Goal: Task Accomplishment & Management: Manage account settings

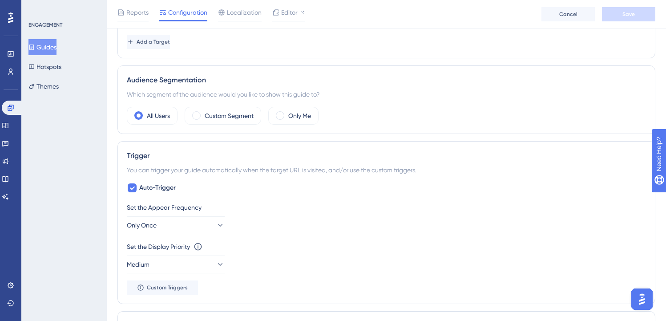
scroll to position [280, 0]
click at [226, 111] on label "Custom Segment" at bounding box center [229, 115] width 49 height 11
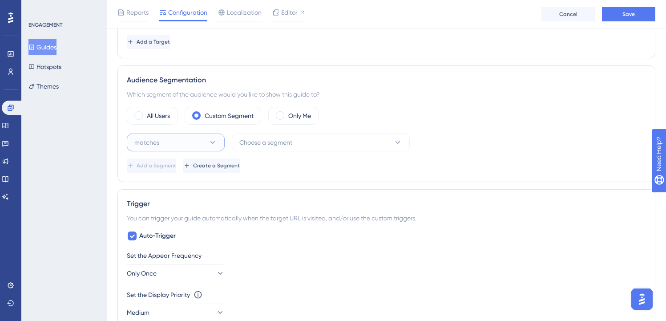
click at [214, 139] on icon at bounding box center [212, 142] width 9 height 9
click at [199, 165] on div "matches matches" at bounding box center [176, 170] width 86 height 18
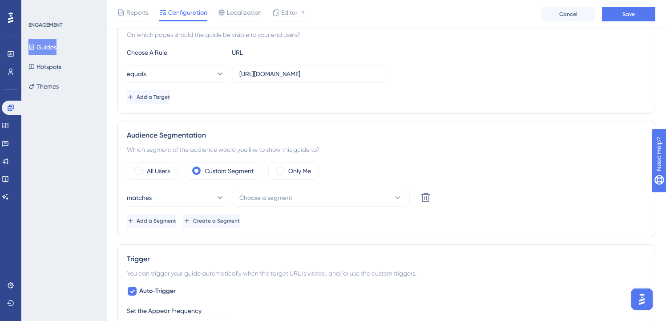
scroll to position [234, 0]
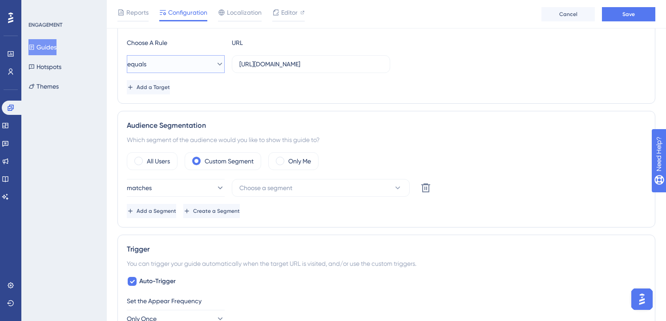
click at [189, 64] on button "equals" at bounding box center [176, 64] width 98 height 18
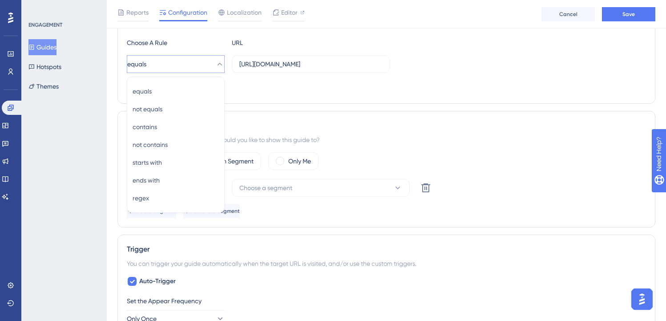
scroll to position [218, 0]
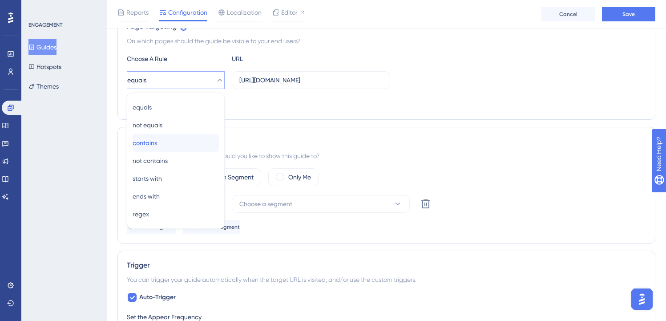
click at [181, 145] on div "contains contains" at bounding box center [176, 143] width 86 height 18
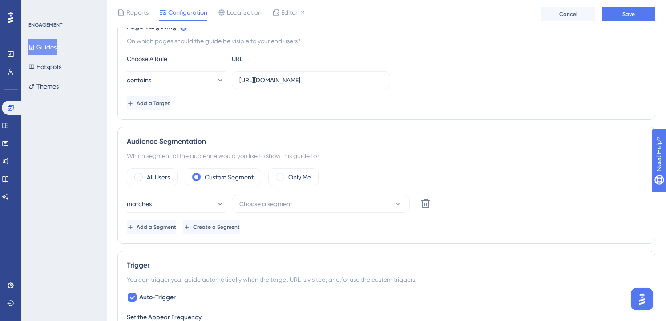
click at [322, 104] on div "Add a Target" at bounding box center [386, 103] width 519 height 14
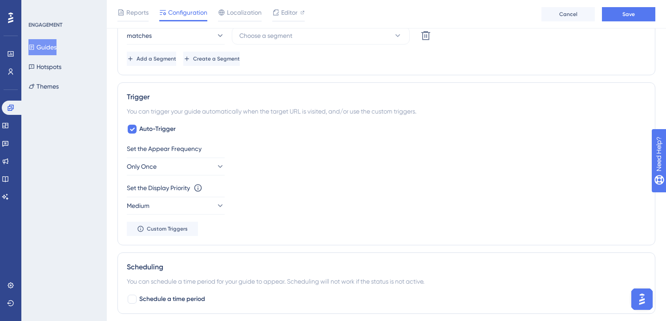
scroll to position [389, 0]
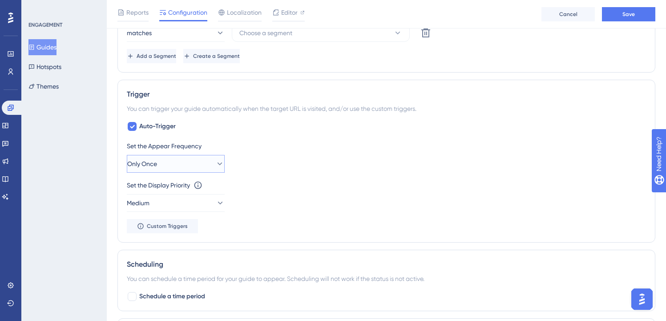
click at [215, 160] on icon at bounding box center [219, 163] width 9 height 9
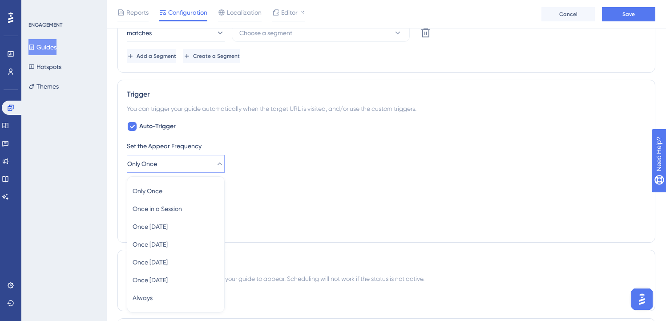
scroll to position [473, 0]
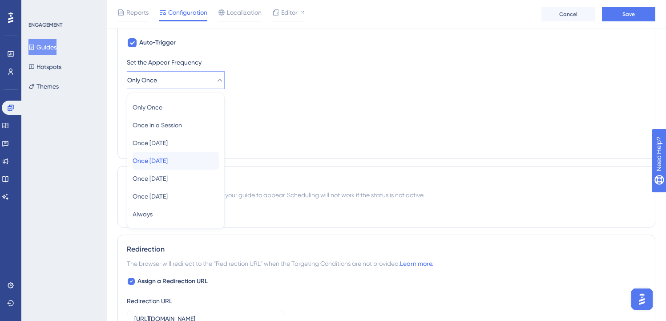
click at [198, 160] on div "Once in 7 days Once in 7 days" at bounding box center [176, 161] width 86 height 18
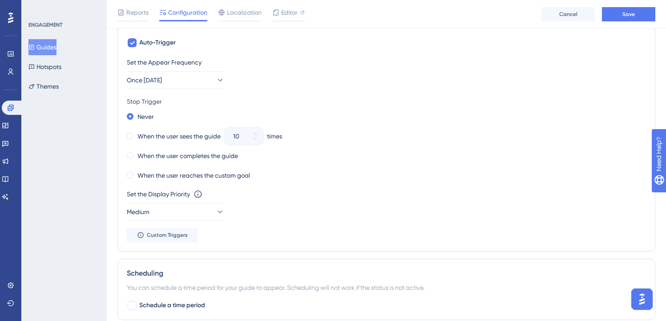
click at [321, 88] on div "Set the Appear Frequency Once in 7 days" at bounding box center [386, 73] width 519 height 32
click at [156, 134] on label "When the user sees the guide" at bounding box center [178, 136] width 83 height 11
click at [258, 133] on icon at bounding box center [255, 133] width 5 height 5
click at [260, 143] on button "11" at bounding box center [255, 140] width 16 height 9
click at [260, 143] on button "10" at bounding box center [255, 140] width 16 height 9
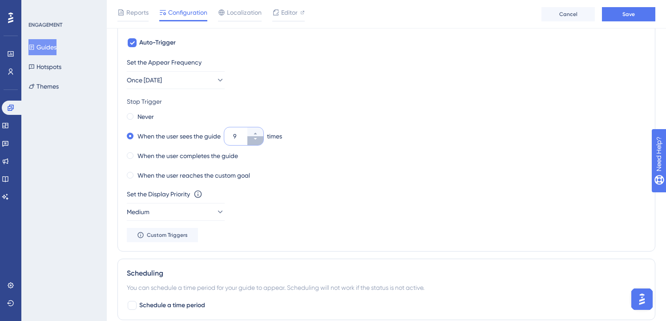
click at [260, 143] on button "9" at bounding box center [255, 140] width 16 height 9
click at [260, 143] on button "8" at bounding box center [255, 140] width 16 height 9
click at [260, 143] on button "7" at bounding box center [255, 140] width 16 height 9
click at [260, 143] on button "6" at bounding box center [255, 140] width 16 height 9
click at [260, 143] on button "5" at bounding box center [255, 140] width 16 height 9
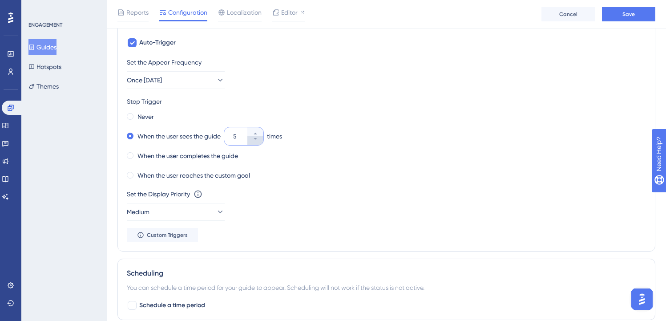
type input "4"
click at [328, 147] on div "Never When the user sees the guide 4 times When the user completes the guide Wh…" at bounding box center [386, 145] width 519 height 71
click at [303, 103] on div "Stop Trigger" at bounding box center [386, 101] width 519 height 11
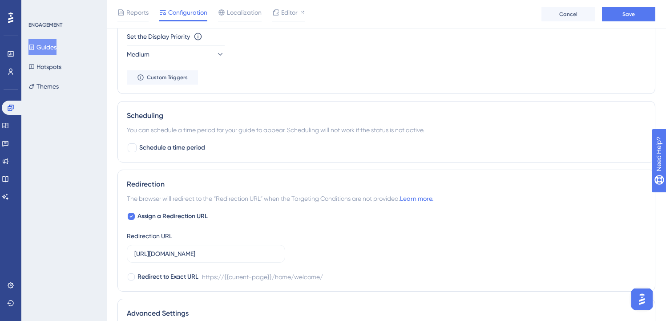
scroll to position [669, 0]
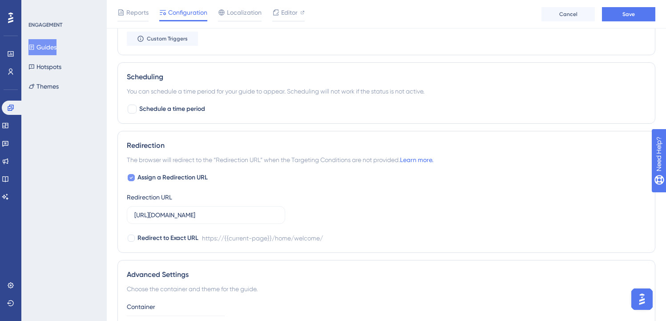
click at [175, 179] on span "Assign a Redirection URL" at bounding box center [172, 177] width 70 height 11
checkbox input "false"
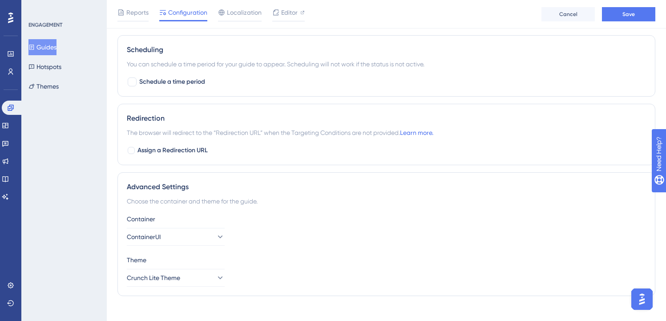
scroll to position [696, 0]
click at [181, 277] on span "Crunch Lite Theme" at bounding box center [153, 278] width 53 height 11
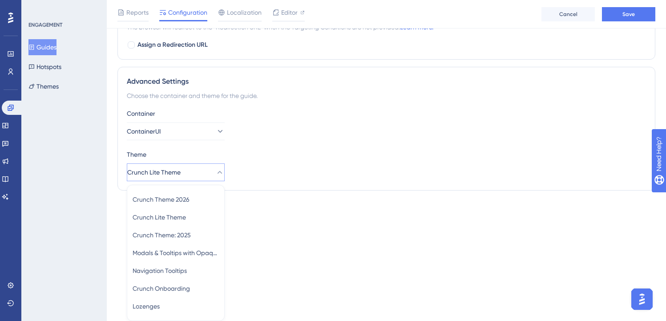
click at [316, 157] on div "Theme" at bounding box center [386, 154] width 519 height 11
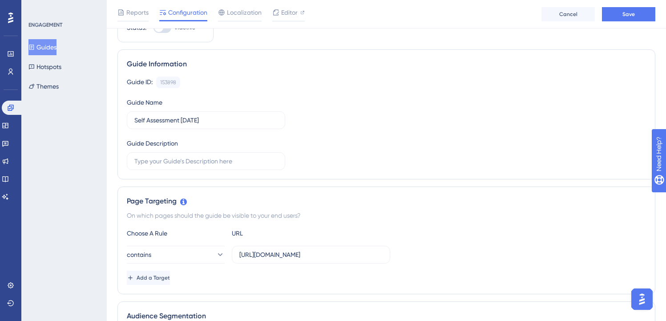
scroll to position [26, 0]
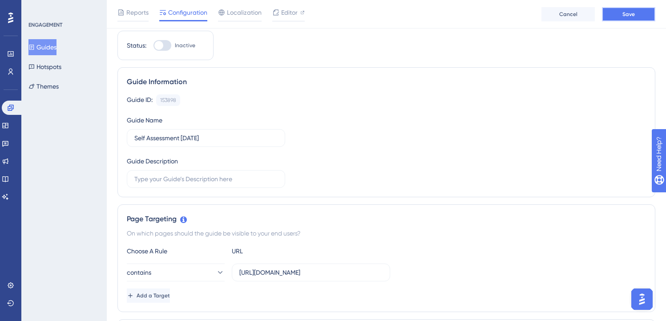
click at [621, 18] on button "Save" at bounding box center [628, 14] width 53 height 14
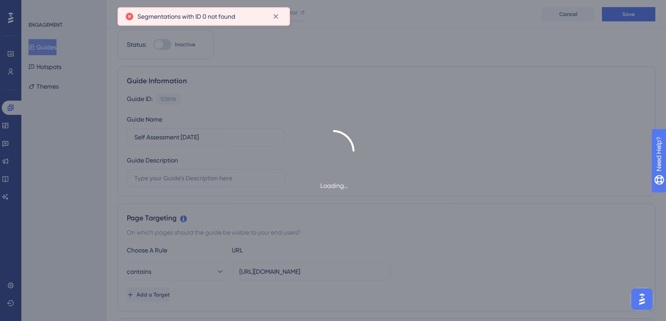
scroll to position [28, 0]
click at [275, 12] on button at bounding box center [276, 16] width 14 height 14
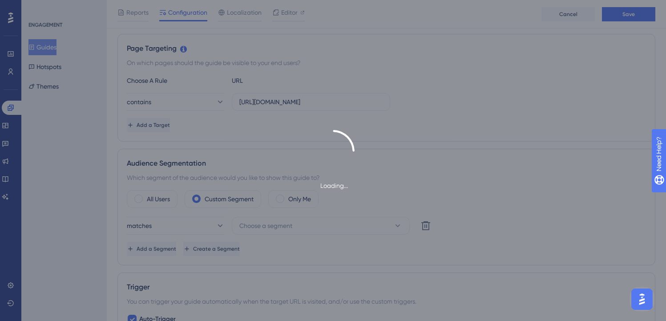
scroll to position [0, 0]
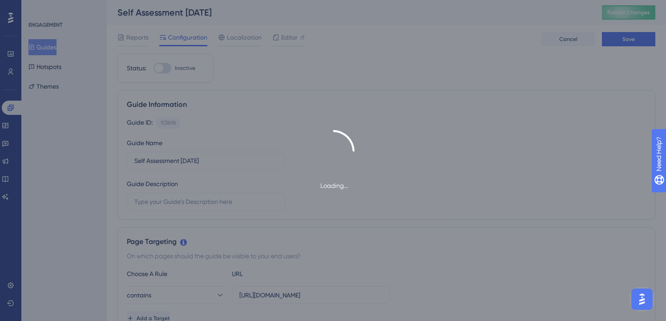
click at [285, 309] on div "Loading..." at bounding box center [333, 160] width 666 height 321
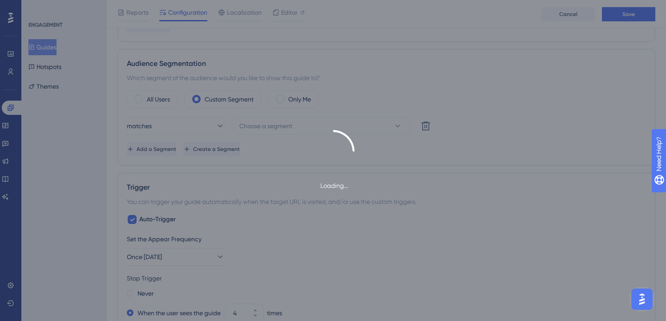
scroll to position [296, 0]
click at [267, 125] on div "Loading..." at bounding box center [333, 160] width 666 height 321
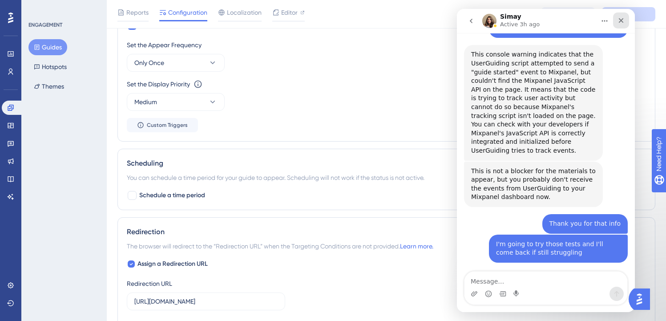
scroll to position [2640, 0]
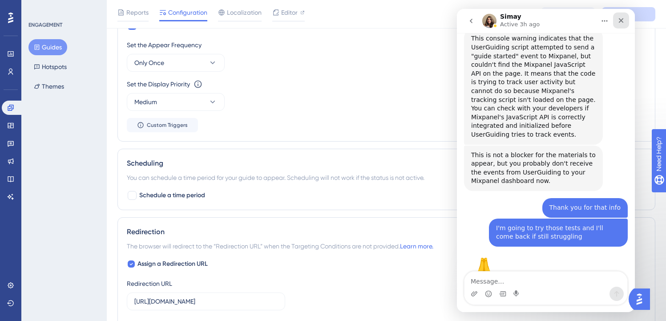
click at [623, 17] on icon "Close" at bounding box center [621, 20] width 7 height 7
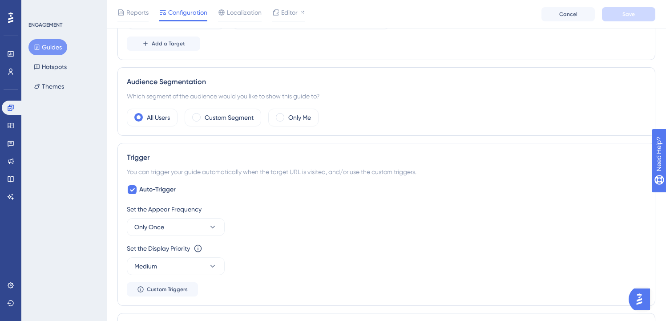
scroll to position [285, 0]
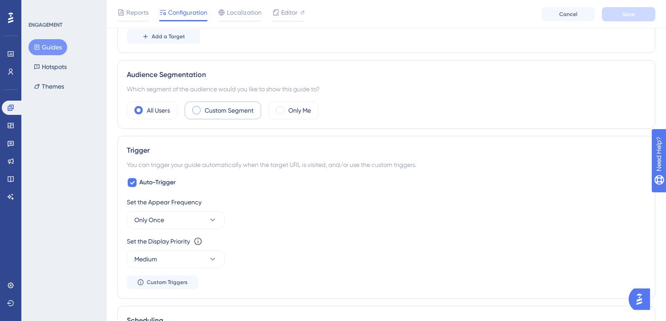
click at [222, 107] on label "Custom Segment" at bounding box center [229, 110] width 49 height 11
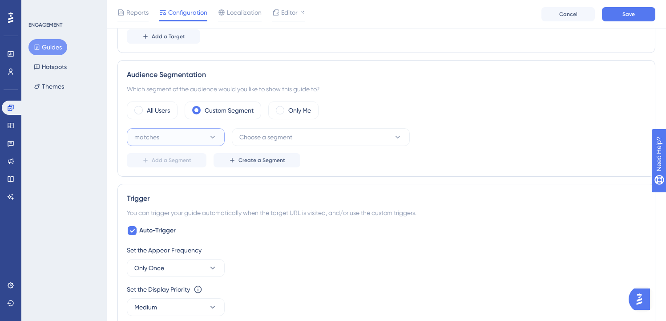
click at [214, 138] on icon at bounding box center [212, 137] width 9 height 9
click at [191, 158] on div "matches matches" at bounding box center [176, 164] width 72 height 18
click at [279, 145] on button "Choose a segment" at bounding box center [321, 137] width 178 height 18
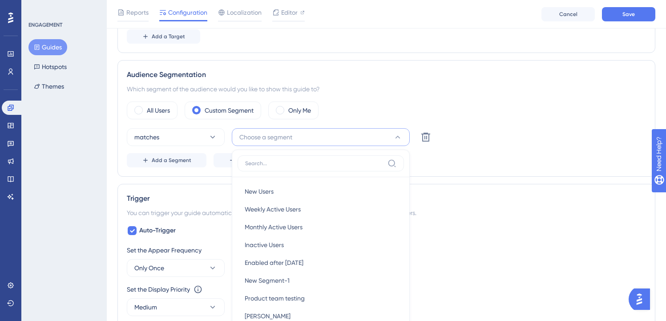
scroll to position [344, 0]
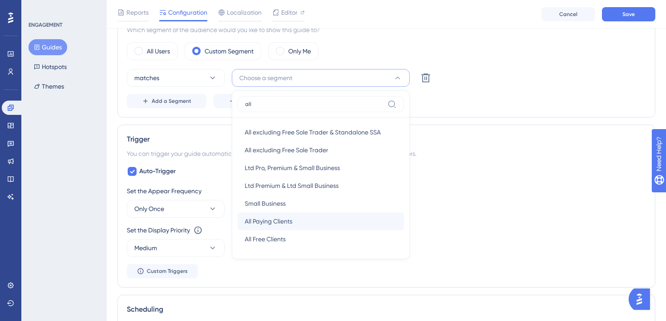
type input "all"
click at [298, 219] on div "All Paying Clients All Paying Clients" at bounding box center [321, 221] width 152 height 18
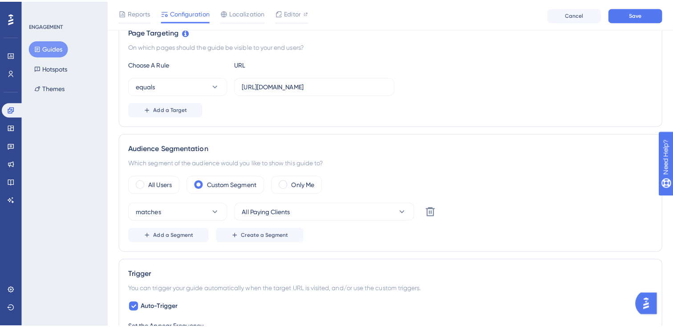
scroll to position [0, 0]
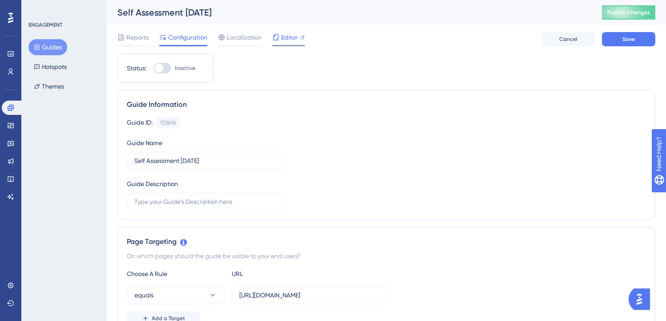
click at [291, 35] on span "Editor" at bounding box center [289, 37] width 16 height 11
click at [57, 48] on button "Guides" at bounding box center [47, 47] width 39 height 16
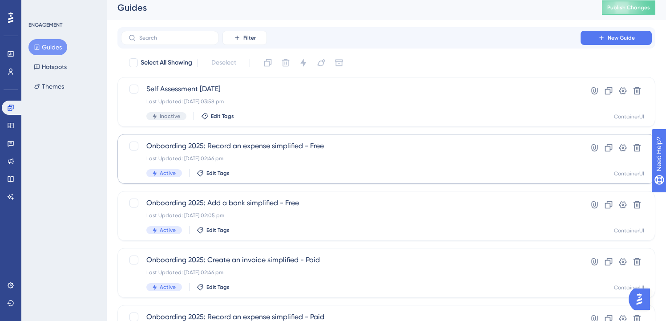
scroll to position [7, 0]
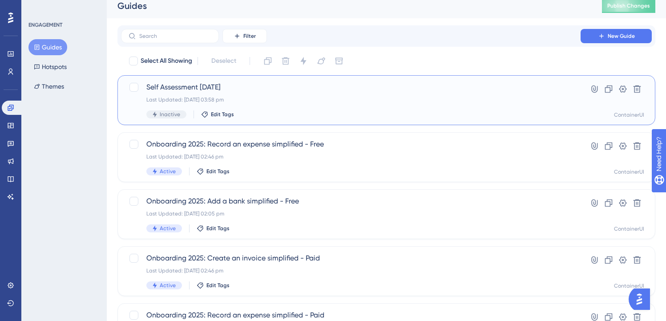
click at [247, 86] on span "Self Assessment October 2025" at bounding box center [350, 87] width 409 height 11
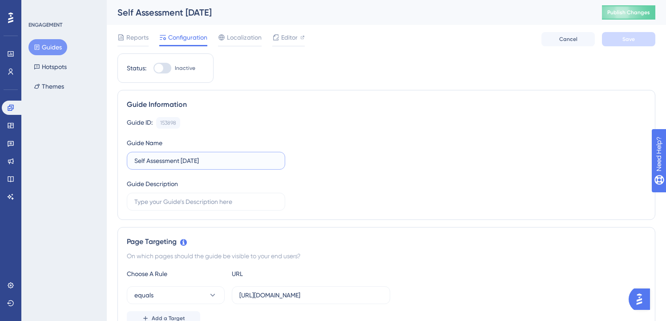
click at [223, 156] on input "Self Assessment October 2025" at bounding box center [205, 161] width 143 height 10
type input "Self Assessment October 2025 - Free"
click at [643, 37] on button "Save" at bounding box center [628, 39] width 53 height 14
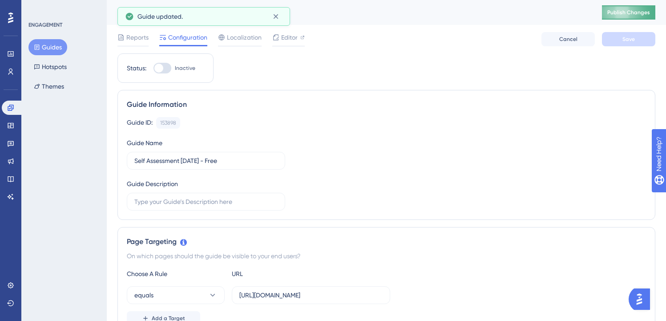
click at [616, 14] on span "Publish Changes" at bounding box center [628, 12] width 43 height 7
click at [54, 48] on button "Guides" at bounding box center [47, 47] width 39 height 16
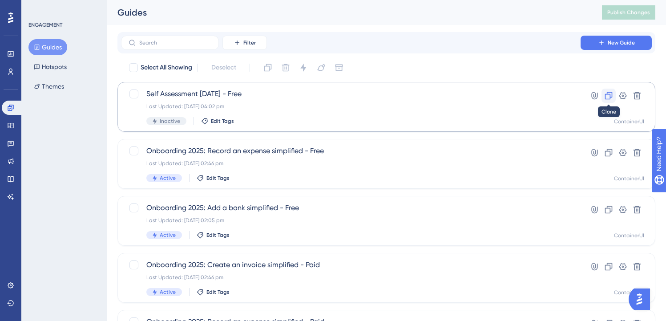
click at [609, 89] on button at bounding box center [609, 96] width 14 height 14
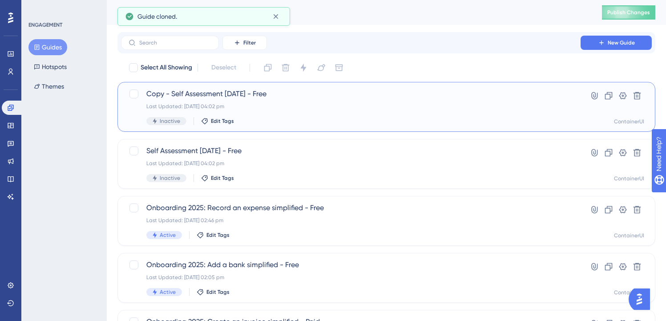
click at [214, 87] on div "Copy - Self Assessment October 2025 - Free Last Updated: 10 Oct 2025 04:02 pm I…" at bounding box center [386, 107] width 538 height 50
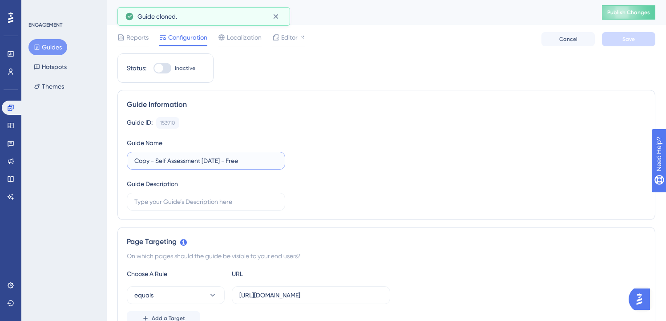
drag, startPoint x: 156, startPoint y: 164, endPoint x: 125, endPoint y: 159, distance: 31.0
click at [125, 159] on div "Guide Information Guide ID: 153910 Copy Guide Name Copy - Self Assessment Octob…" at bounding box center [386, 155] width 538 height 130
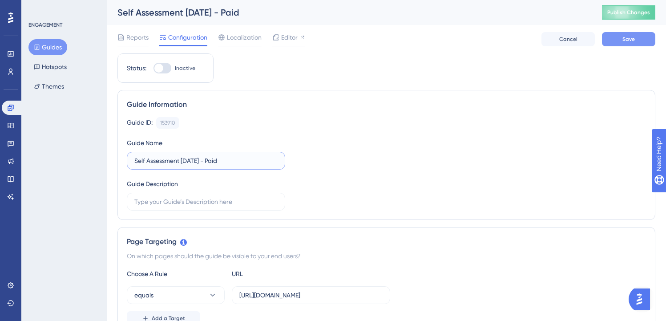
type input "Self Assessment October 2025 - Paid"
click at [616, 41] on button "Save" at bounding box center [628, 39] width 53 height 14
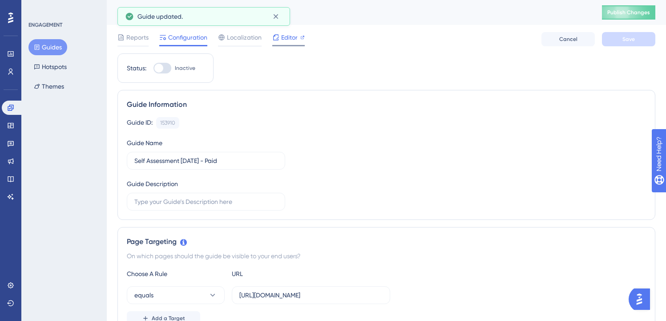
click at [281, 40] on span "Editor" at bounding box center [289, 37] width 16 height 11
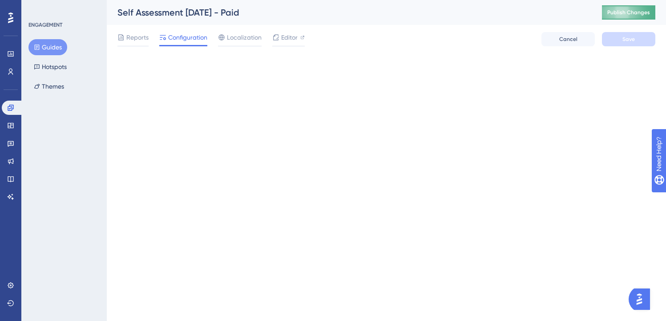
scroll to position [2640, 0]
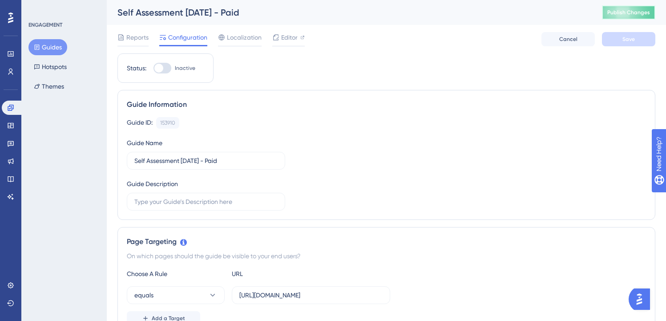
click at [632, 16] on button "Publish Changes" at bounding box center [628, 12] width 53 height 14
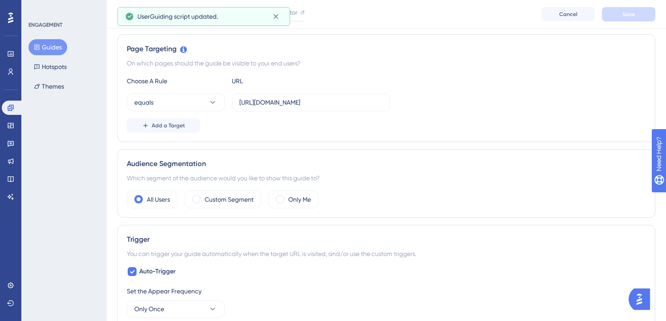
scroll to position [216, 0]
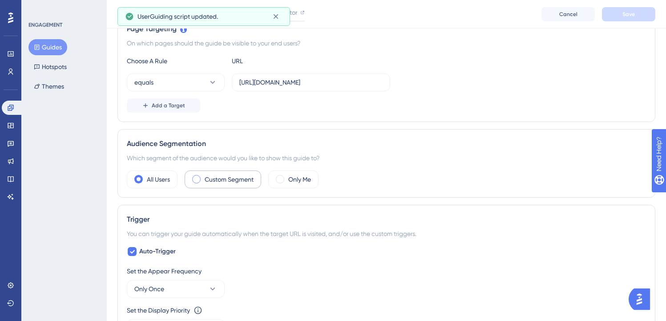
click at [215, 180] on label "Custom Segment" at bounding box center [229, 179] width 49 height 11
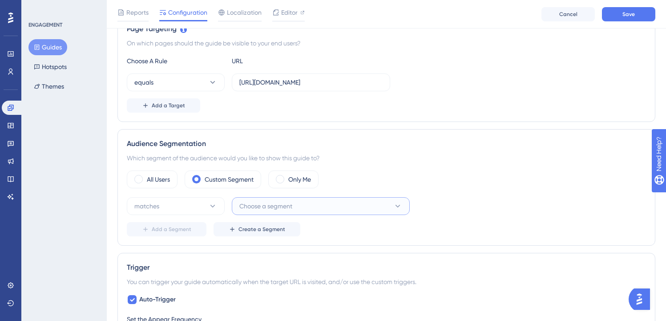
click at [285, 206] on span "Choose a segment" at bounding box center [265, 206] width 53 height 11
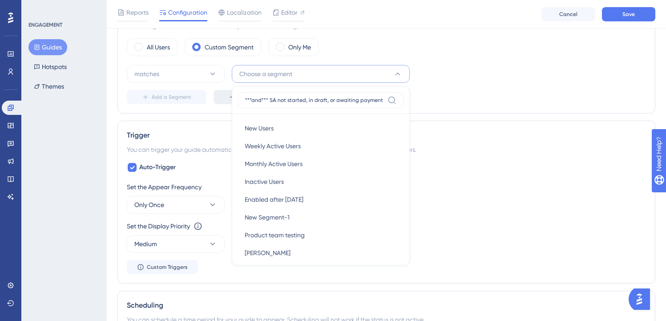
drag, startPoint x: 270, startPoint y: 100, endPoint x: 229, endPoint y: 95, distance: 41.2
click at [232, 95] on div "***and*** SA not started, in draft, or awaiting payment New Users New Users Wee…" at bounding box center [321, 175] width 178 height 179
type input "SA not started, in draft, or awaiting payment"
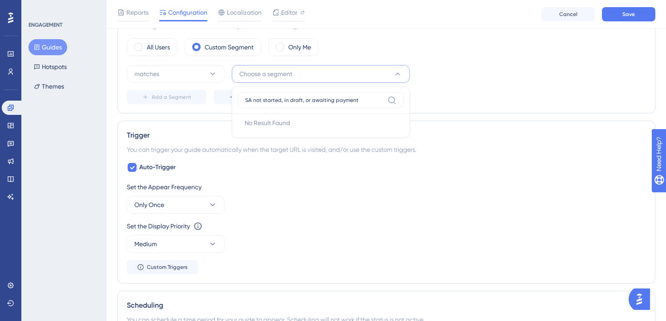
drag, startPoint x: 280, startPoint y: 100, endPoint x: 494, endPoint y: 121, distance: 214.6
click at [494, 121] on div "Status: Inactive Guide Information Guide ID: 153910 Copy Guide Name Self Assess…" at bounding box center [386, 164] width 538 height 910
click at [296, 75] on button "Choose a segment" at bounding box center [321, 74] width 178 height 18
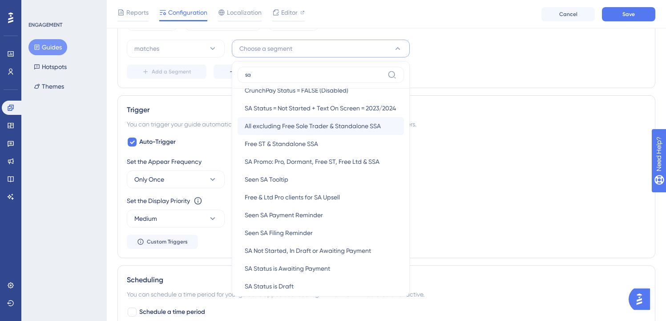
scroll to position [14, 0]
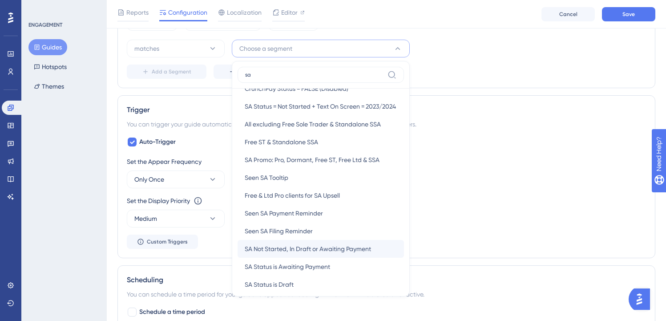
type input "sa"
click at [336, 250] on span "SA Not Started, In Draft or Awaiting Payment" at bounding box center [308, 248] width 126 height 11
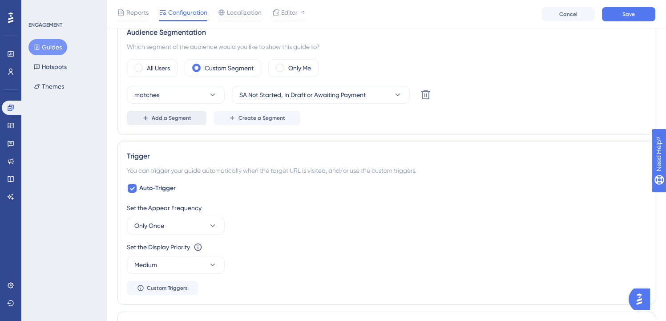
scroll to position [327, 0]
click at [178, 119] on span "Add a Segment" at bounding box center [172, 118] width 40 height 7
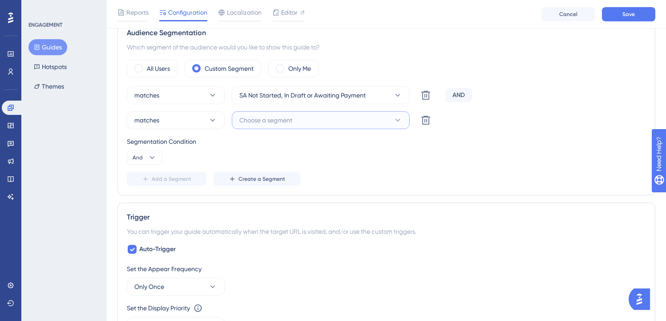
click at [292, 121] on span "Choose a segment" at bounding box center [265, 120] width 53 height 11
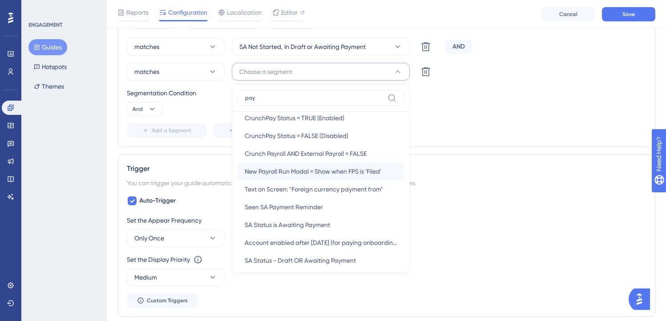
scroll to position [33, 0]
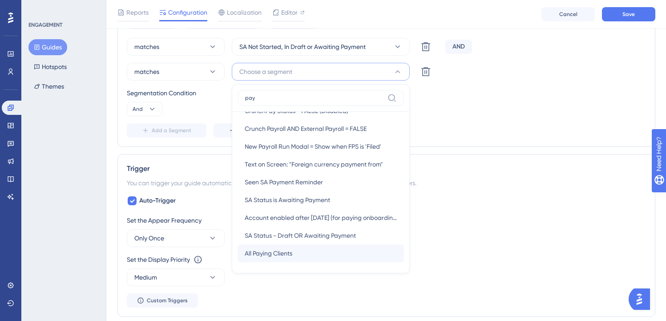
type input "pay"
click at [291, 256] on span "All Paying Clients" at bounding box center [269, 253] width 48 height 11
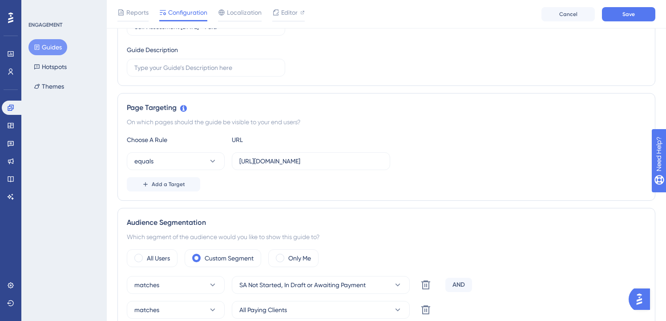
scroll to position [132, 0]
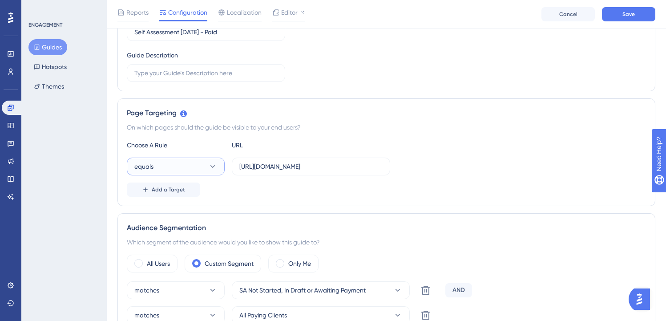
click at [174, 167] on button "equals" at bounding box center [176, 167] width 98 height 18
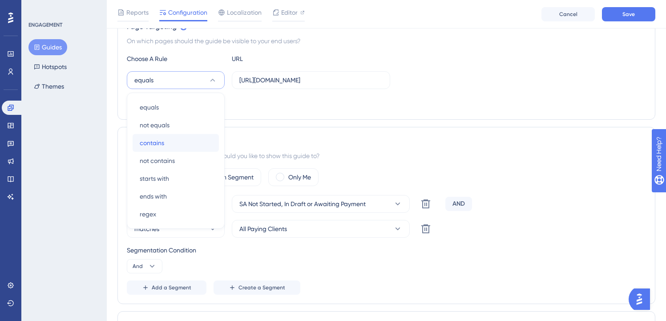
click at [172, 145] on div "contains contains" at bounding box center [176, 143] width 72 height 18
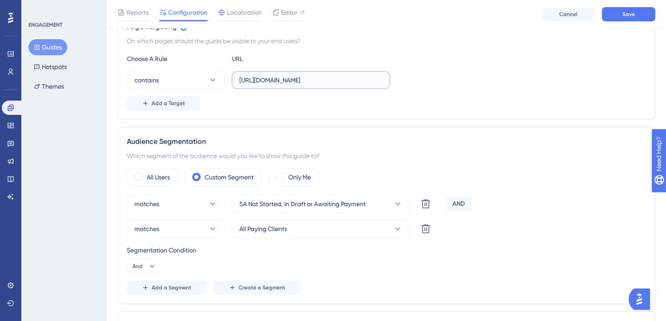
drag, startPoint x: 311, startPoint y: 83, endPoint x: 372, endPoint y: 77, distance: 61.7
click at [372, 77] on input "https://my.crunch.co.uk/home/welcome/" at bounding box center [310, 80] width 143 height 10
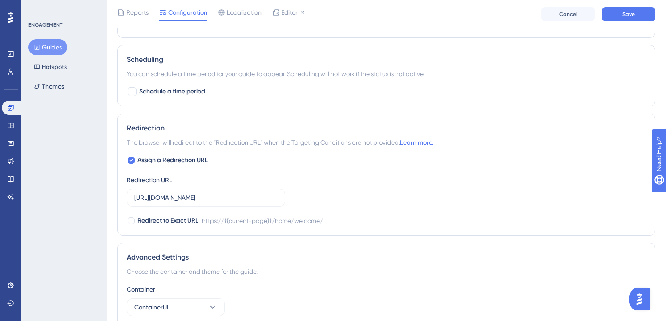
scroll to position [654, 0]
type input "https://my.crunch.co.uk/"
click at [161, 158] on span "Assign a Redirection URL" at bounding box center [172, 160] width 70 height 11
checkbox input "false"
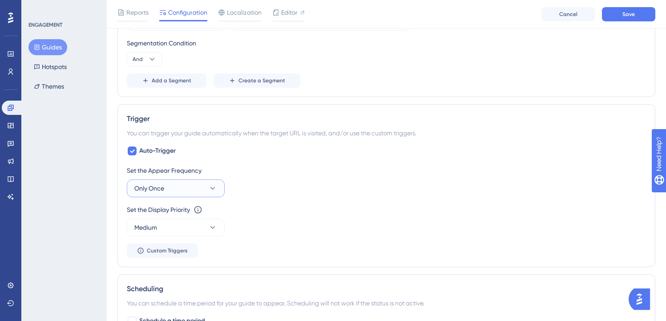
click at [180, 186] on button "Only Once" at bounding box center [176, 188] width 98 height 18
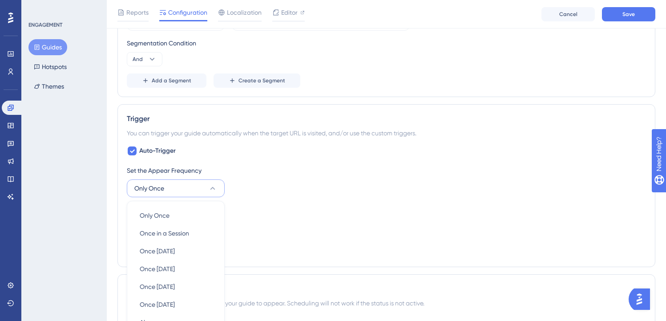
scroll to position [533, 0]
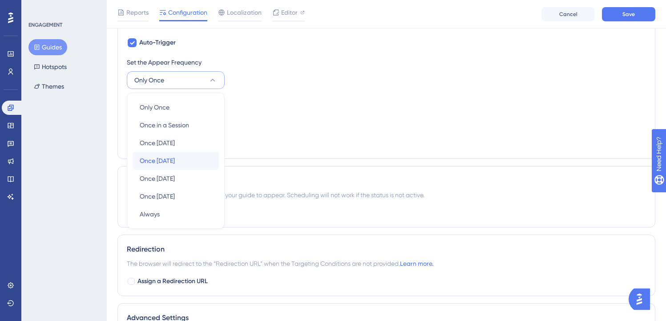
click at [175, 161] on span "Once in 7 days" at bounding box center [157, 160] width 35 height 11
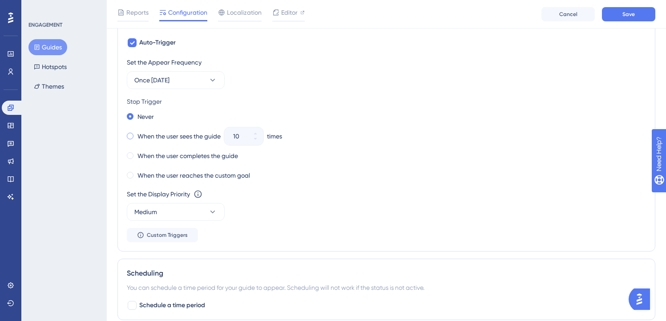
click at [158, 135] on label "When the user sees the guide" at bounding box center [178, 136] width 83 height 11
click at [254, 142] on button "10" at bounding box center [255, 140] width 16 height 9
click at [254, 142] on button "9" at bounding box center [255, 140] width 16 height 9
click at [254, 142] on button "8" at bounding box center [255, 140] width 16 height 9
click at [254, 142] on button "7" at bounding box center [255, 140] width 16 height 9
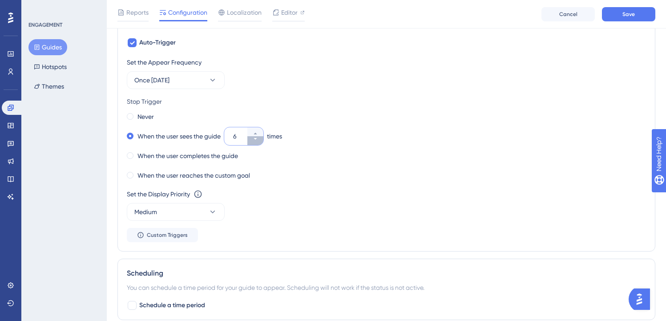
click at [254, 142] on button "6" at bounding box center [255, 140] width 16 height 9
click at [254, 142] on button "5" at bounding box center [255, 140] width 16 height 9
type input "4"
click at [351, 123] on div "Never When the user sees the guide 4 times When the user completes the guide Wh…" at bounding box center [386, 145] width 519 height 71
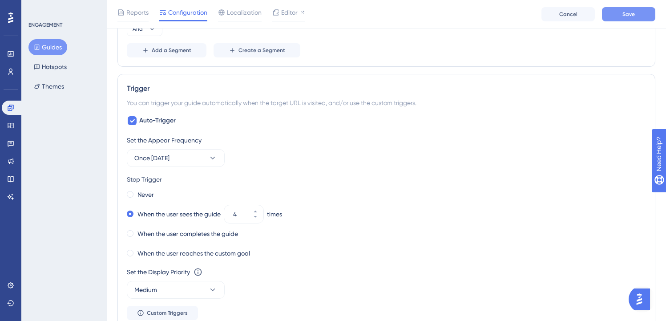
click at [615, 15] on button "Save" at bounding box center [628, 14] width 53 height 14
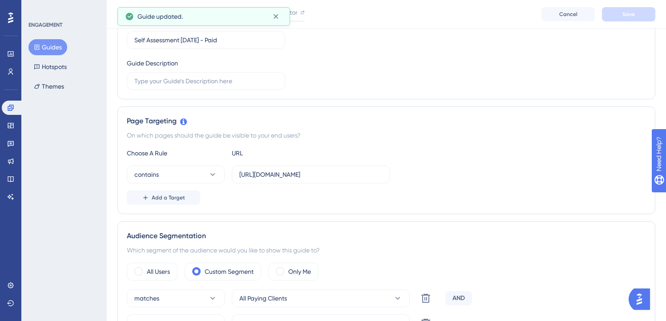
scroll to position [0, 0]
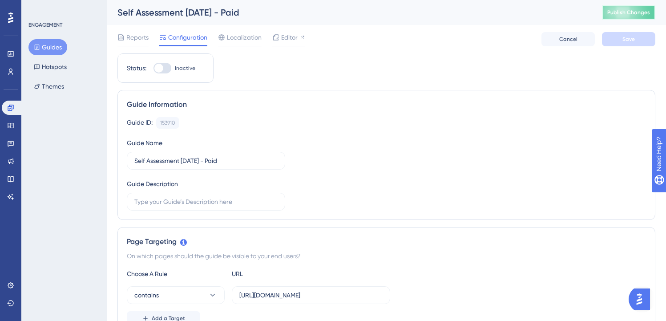
click at [626, 17] on button "Publish Changes" at bounding box center [628, 12] width 53 height 14
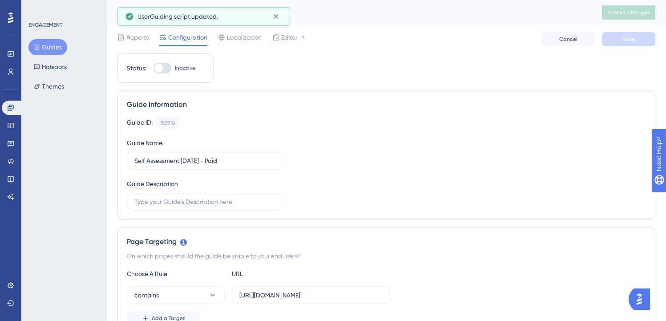
click at [49, 42] on button "Guides" at bounding box center [47, 47] width 39 height 16
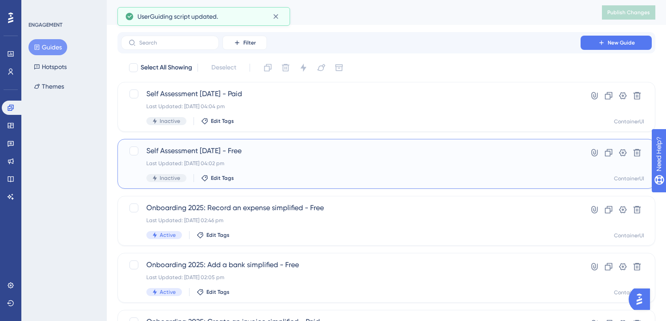
click at [282, 150] on span "Self Assessment October 2025 - Free" at bounding box center [350, 150] width 409 height 11
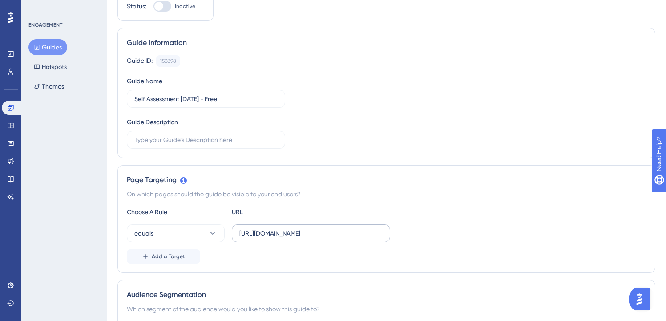
scroll to position [69, 0]
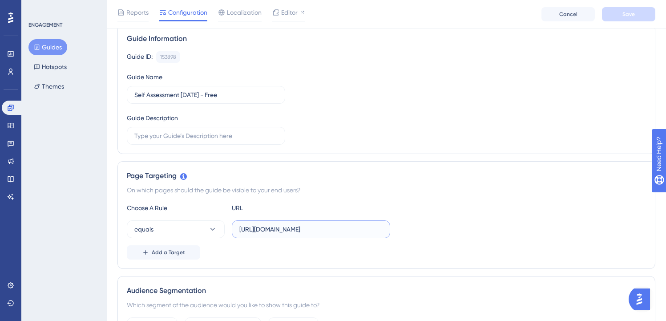
click at [319, 230] on input "https://my.crunch.co.uk/home/welcome/" at bounding box center [310, 229] width 143 height 10
paste input "text"
type input "https://my.crunch.co.uk/"
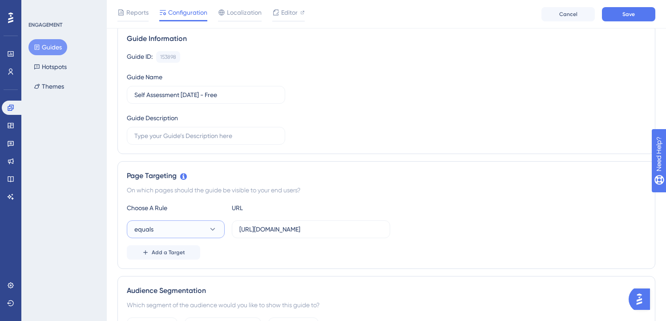
click at [199, 230] on button "equals" at bounding box center [176, 229] width 98 height 18
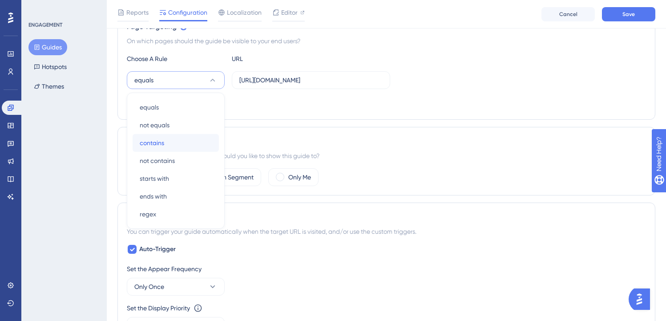
click at [179, 141] on div "contains contains" at bounding box center [176, 143] width 72 height 18
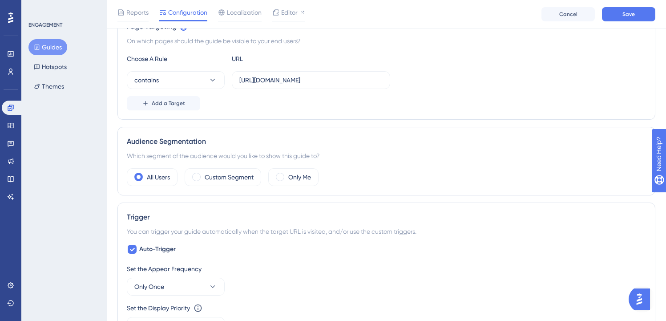
click at [383, 98] on div "Add a Target" at bounding box center [386, 103] width 519 height 14
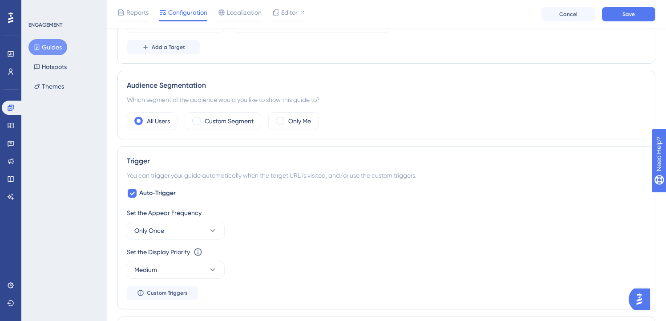
scroll to position [283, 0]
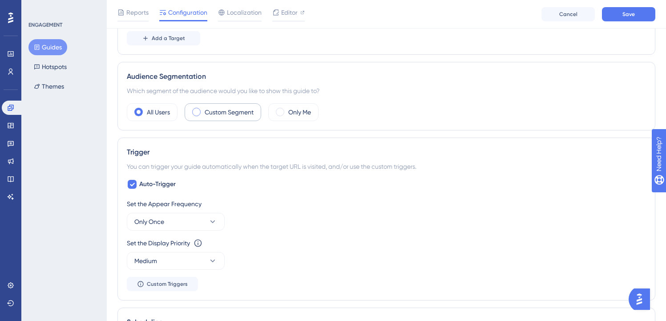
click at [217, 109] on label "Custom Segment" at bounding box center [229, 112] width 49 height 11
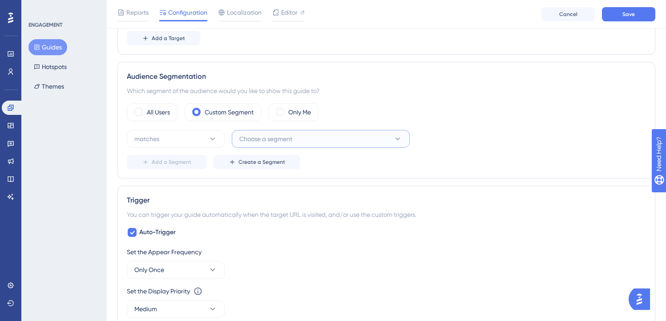
click at [311, 140] on button "Choose a segment" at bounding box center [321, 139] width 178 height 18
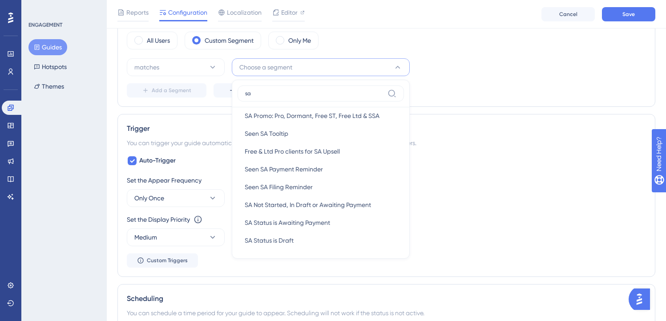
scroll to position [125, 0]
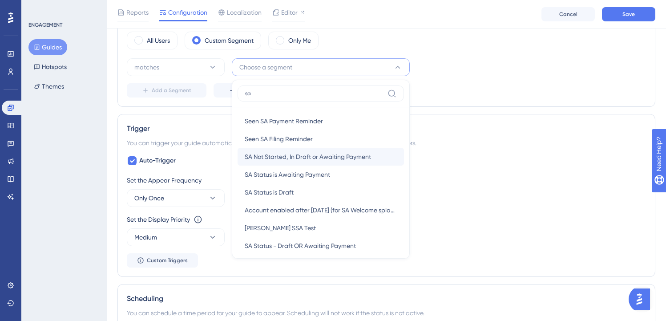
type input "sa"
click at [330, 155] on span "SA Not Started, In Draft or Awaiting Payment" at bounding box center [308, 156] width 126 height 11
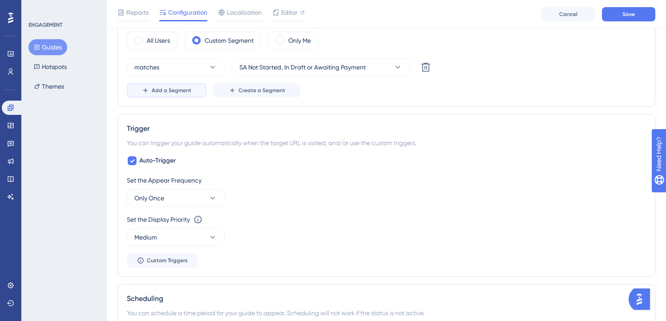
click at [169, 90] on span "Add a Segment" at bounding box center [172, 90] width 40 height 7
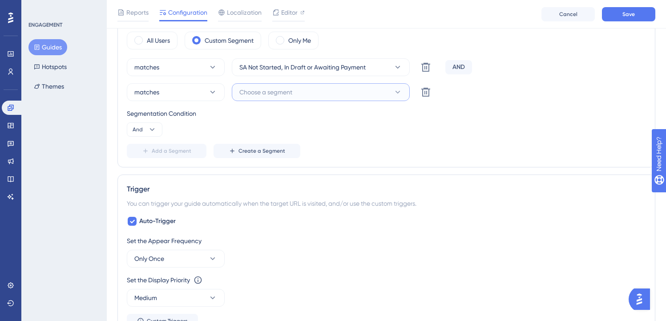
click at [273, 89] on span "Choose a segment" at bounding box center [265, 92] width 53 height 11
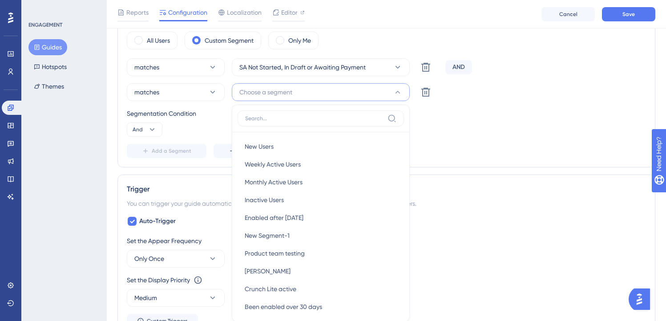
scroll to position [395, 0]
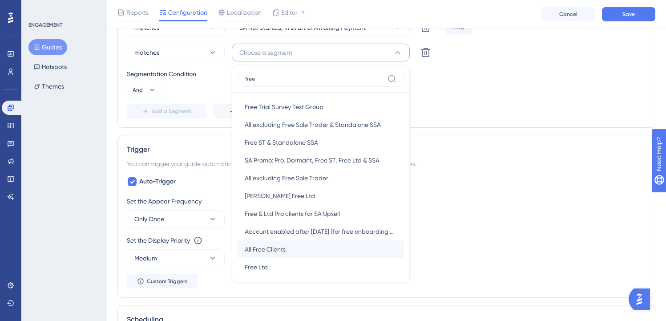
type input "free"
click at [270, 249] on span "All Free Clients" at bounding box center [265, 249] width 41 height 11
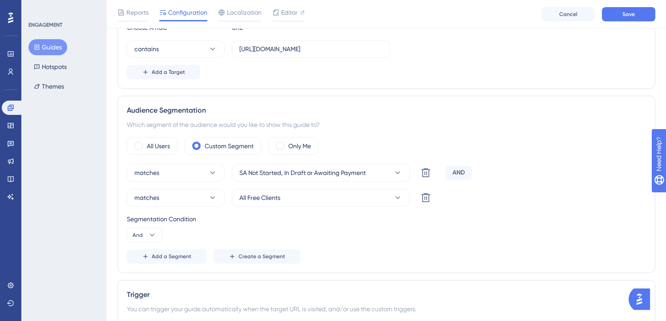
scroll to position [146, 0]
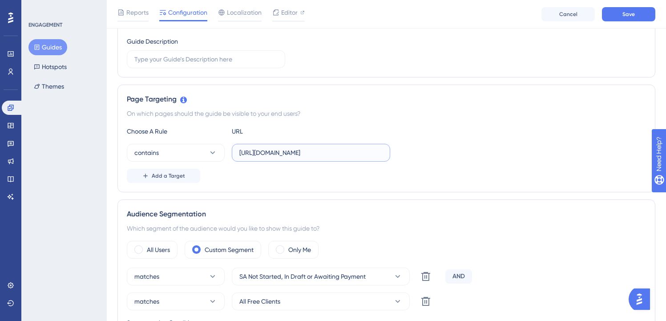
click at [287, 150] on input "https://my.crunch.co.uk/" at bounding box center [310, 153] width 143 height 10
click at [311, 126] on div "URL" at bounding box center [281, 131] width 98 height 11
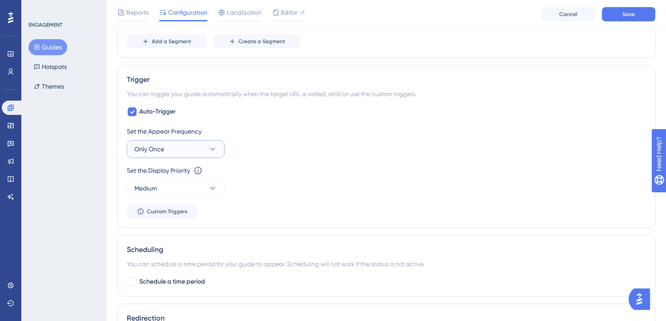
click at [182, 149] on button "Only Once" at bounding box center [176, 149] width 98 height 18
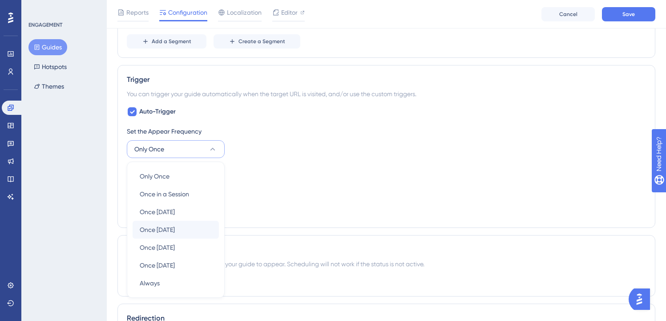
scroll to position [533, 0]
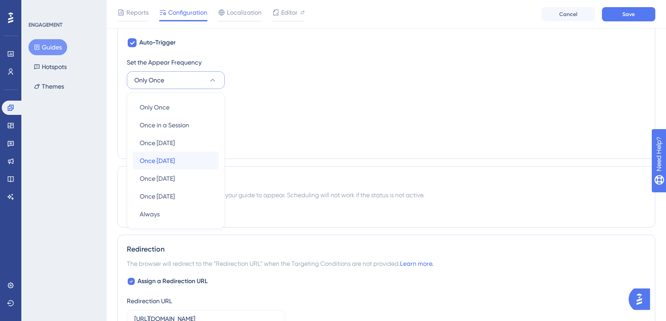
click at [175, 156] on span "Once in 7 days" at bounding box center [157, 160] width 35 height 11
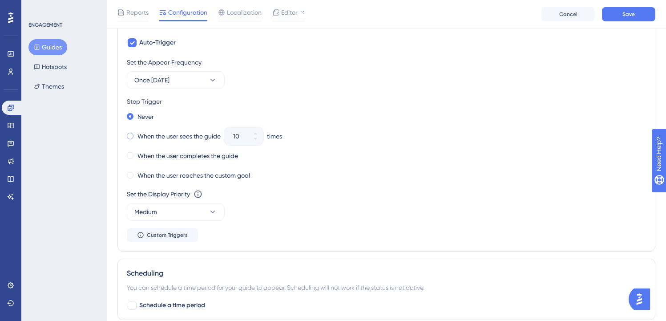
click at [174, 133] on label "When the user sees the guide" at bounding box center [178, 136] width 83 height 11
click at [250, 143] on button "10" at bounding box center [255, 140] width 16 height 9
click at [251, 143] on button "9" at bounding box center [255, 140] width 16 height 9
click at [251, 143] on button "8" at bounding box center [255, 140] width 16 height 9
click at [251, 143] on button "7" at bounding box center [255, 140] width 16 height 9
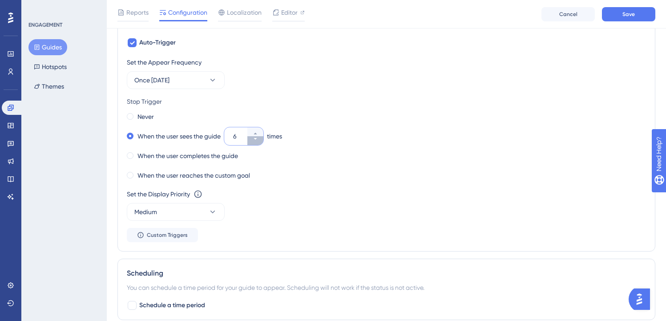
click at [251, 143] on button "6" at bounding box center [255, 140] width 16 height 9
click at [251, 143] on button "5" at bounding box center [255, 140] width 16 height 9
type input "4"
click at [465, 127] on div "Never When the user sees the guide 4 times When the user completes the guide Wh…" at bounding box center [386, 145] width 519 height 71
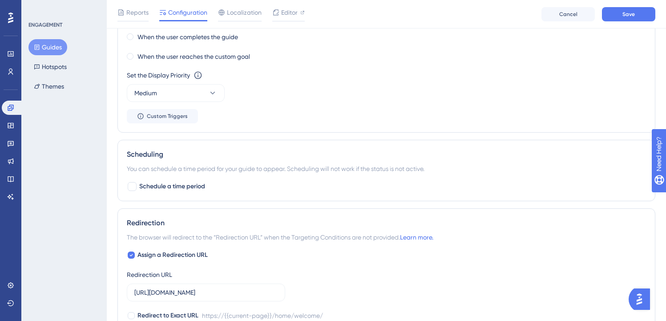
scroll to position [735, 0]
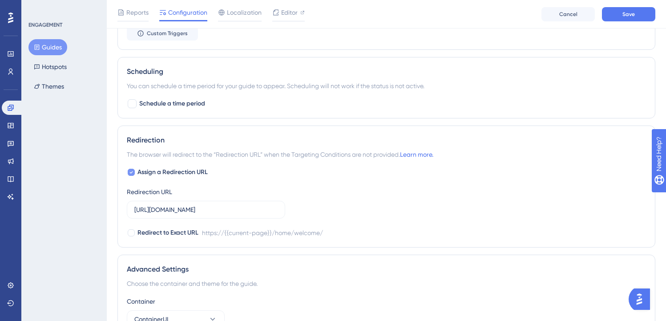
click at [195, 174] on span "Assign a Redirection URL" at bounding box center [172, 172] width 70 height 11
checkbox input "false"
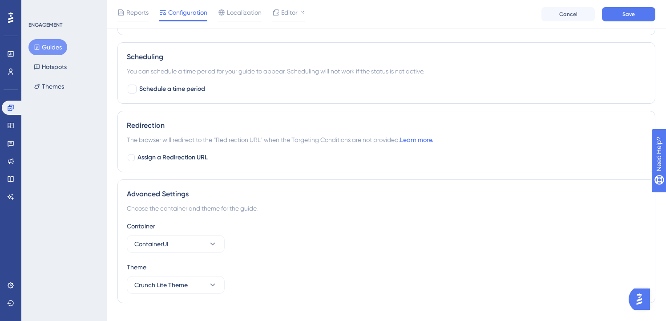
scroll to position [768, 0]
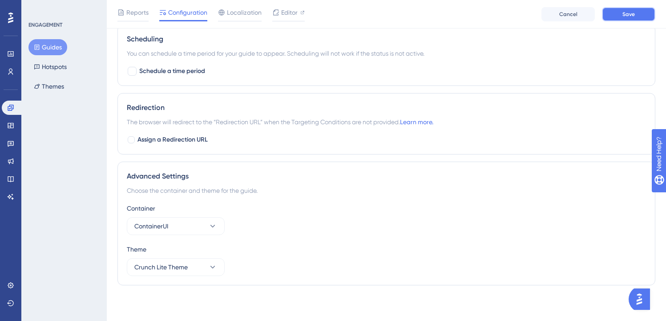
click at [609, 14] on button "Save" at bounding box center [628, 14] width 53 height 14
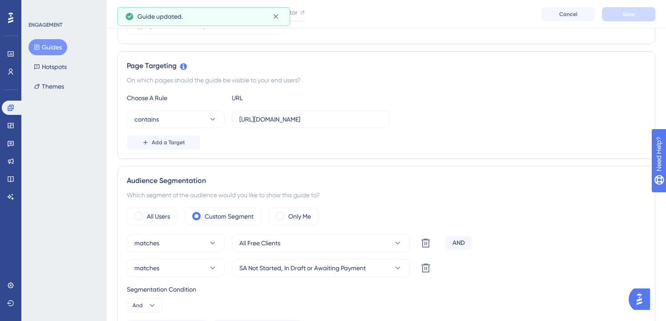
scroll to position [0, 0]
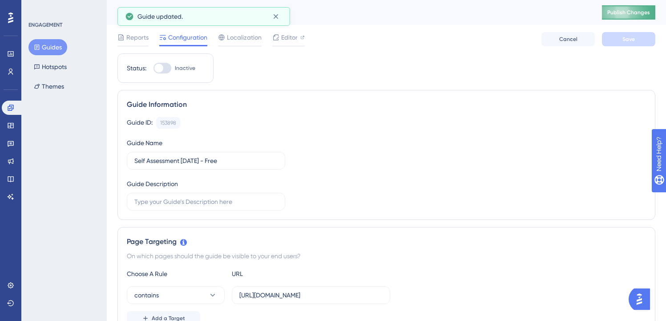
click at [617, 16] on span "Publish Changes" at bounding box center [628, 12] width 43 height 7
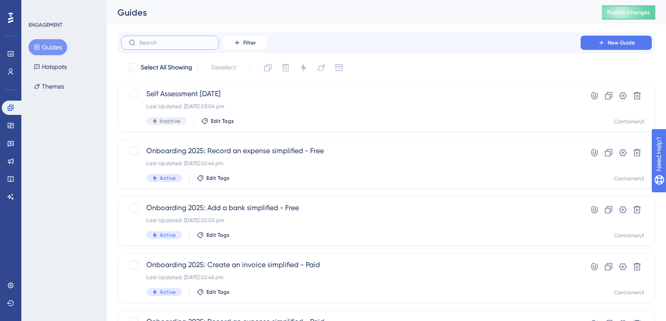
click at [198, 40] on input "text" at bounding box center [175, 43] width 72 height 6
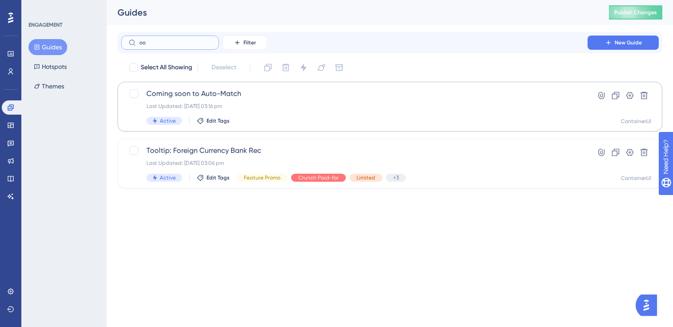
type input "oof"
checkbox input "true"
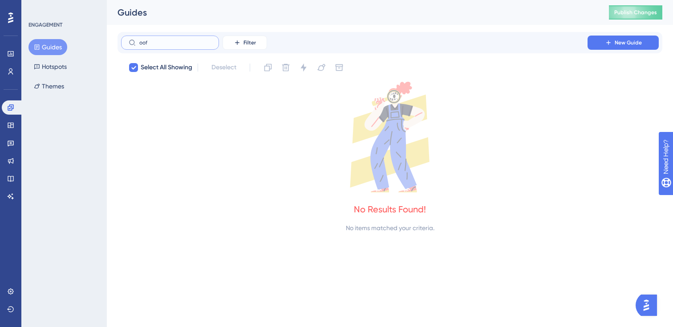
type input "oo"
checkbox input "false"
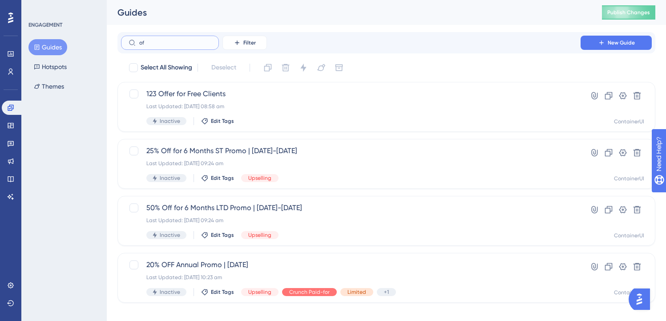
type input "o"
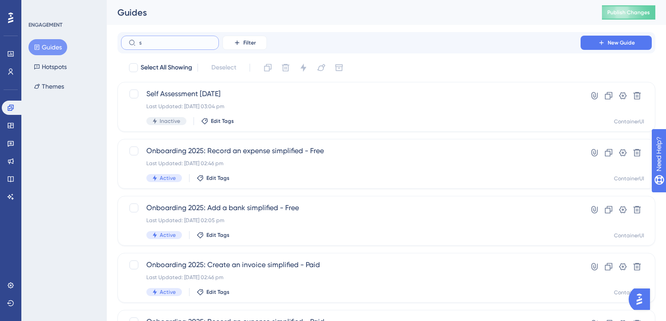
type input "sl"
checkbox input "true"
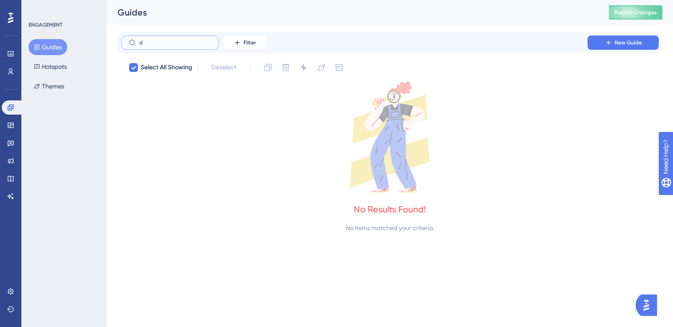
type input "s"
checkbox input "false"
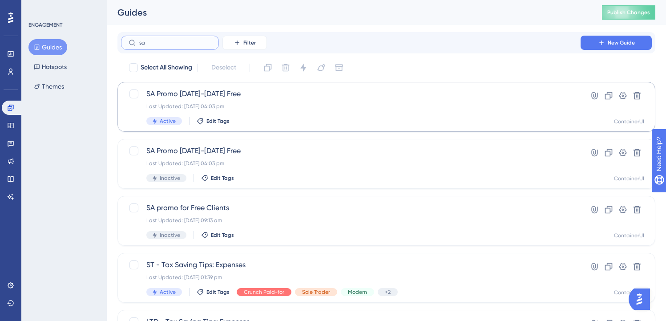
type input "sa"
click at [223, 101] on div "SA Promo Sept-Oct 2025 Free Last Updated: 26 Aug 2025 04:03 pm Active Edit Tags" at bounding box center [350, 107] width 409 height 36
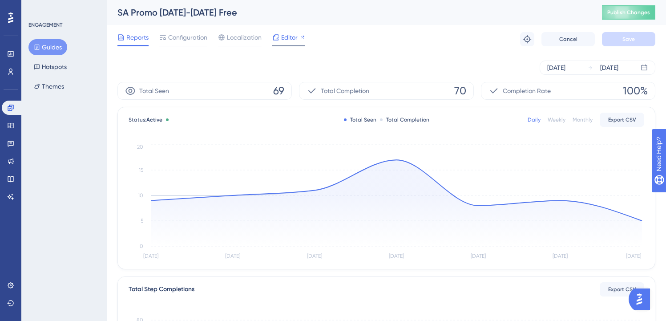
click at [278, 35] on icon at bounding box center [276, 37] width 6 height 6
